Goal: Transaction & Acquisition: Purchase product/service

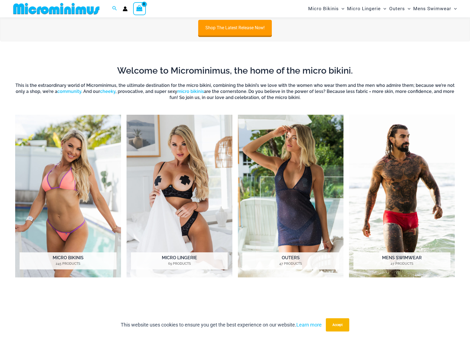
scroll to position [357, 0]
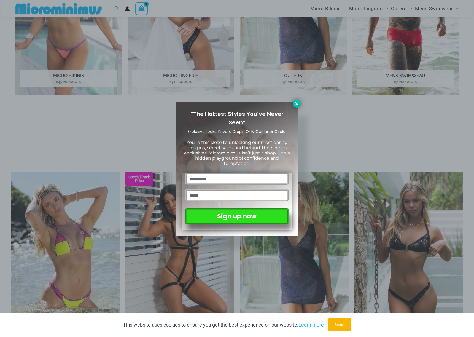
click at [293, 102] on button at bounding box center [297, 104] width 8 height 8
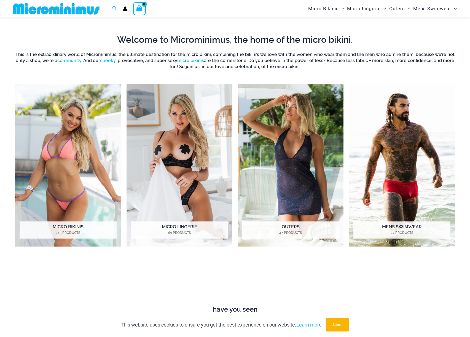
scroll to position [204, 0]
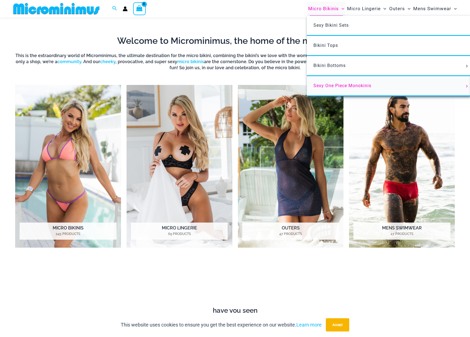
click at [339, 88] on link "Sexy One Piece Monokinis" at bounding box center [389, 86] width 164 height 20
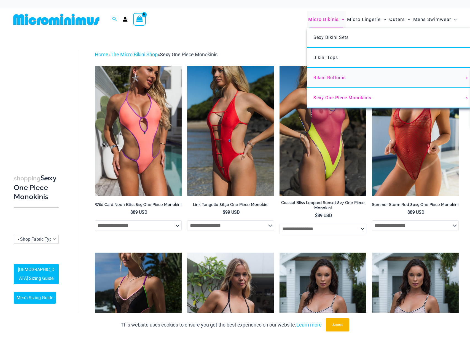
click at [331, 76] on span "Bikini Bottoms" at bounding box center [329, 77] width 32 height 5
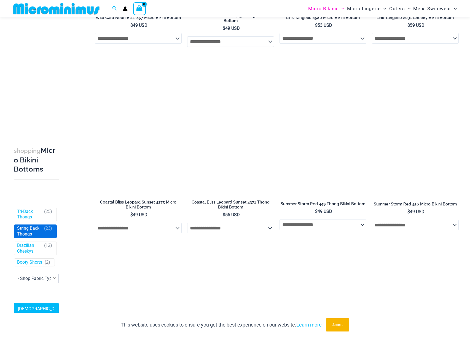
scroll to position [422, 0]
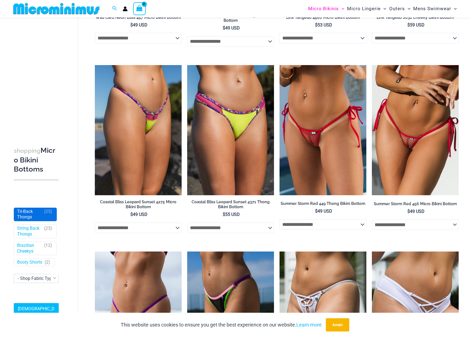
click at [24, 214] on link "Tri-Back Thongs" at bounding box center [29, 215] width 25 height 12
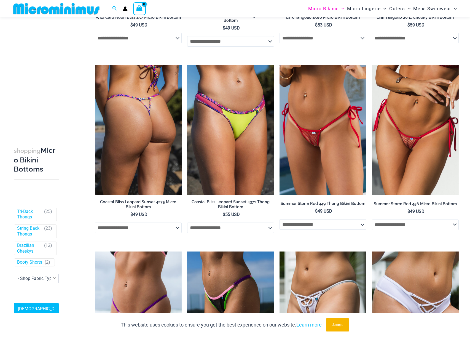
scroll to position [579, 0]
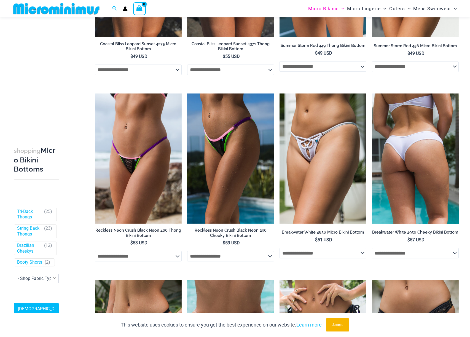
click at [416, 180] on img at bounding box center [415, 158] width 87 height 130
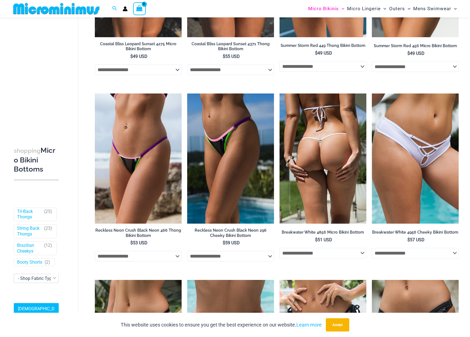
click at [318, 181] on img at bounding box center [322, 158] width 87 height 130
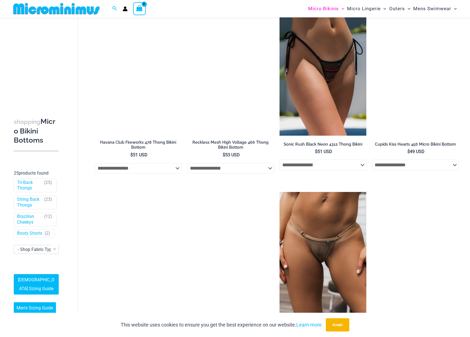
scroll to position [586, 0]
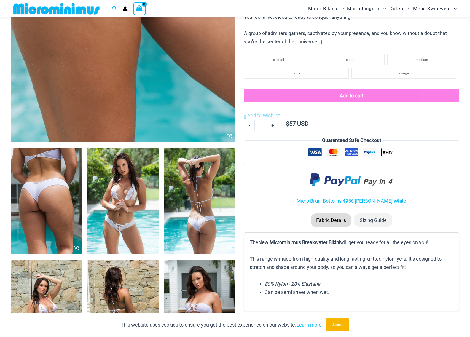
scroll to position [226, 0]
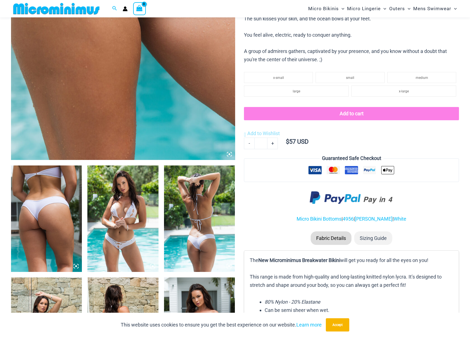
click at [115, 217] on img at bounding box center [122, 218] width 71 height 106
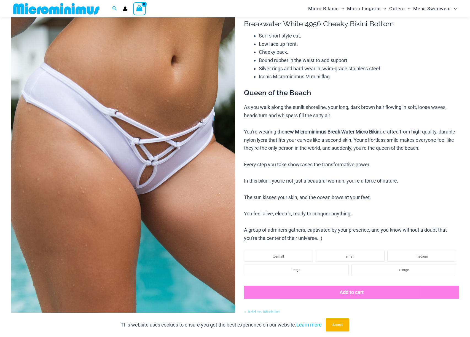
scroll to position [0, 0]
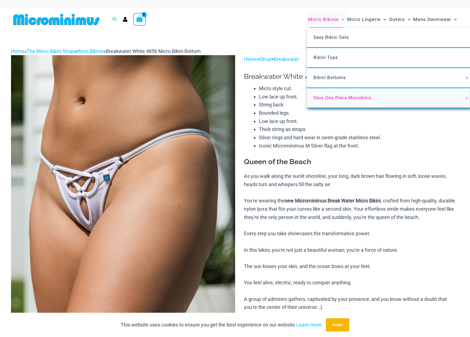
click at [341, 95] on span "Sexy One Piece Monokinis" at bounding box center [342, 97] width 58 height 5
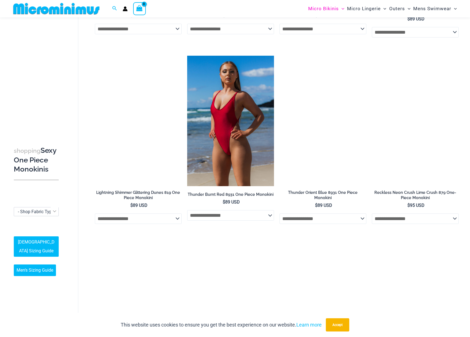
scroll to position [938, 0]
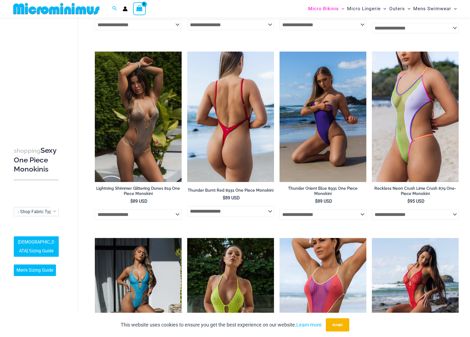
click at [241, 120] on img at bounding box center [230, 117] width 87 height 130
